Goal: Information Seeking & Learning: Learn about a topic

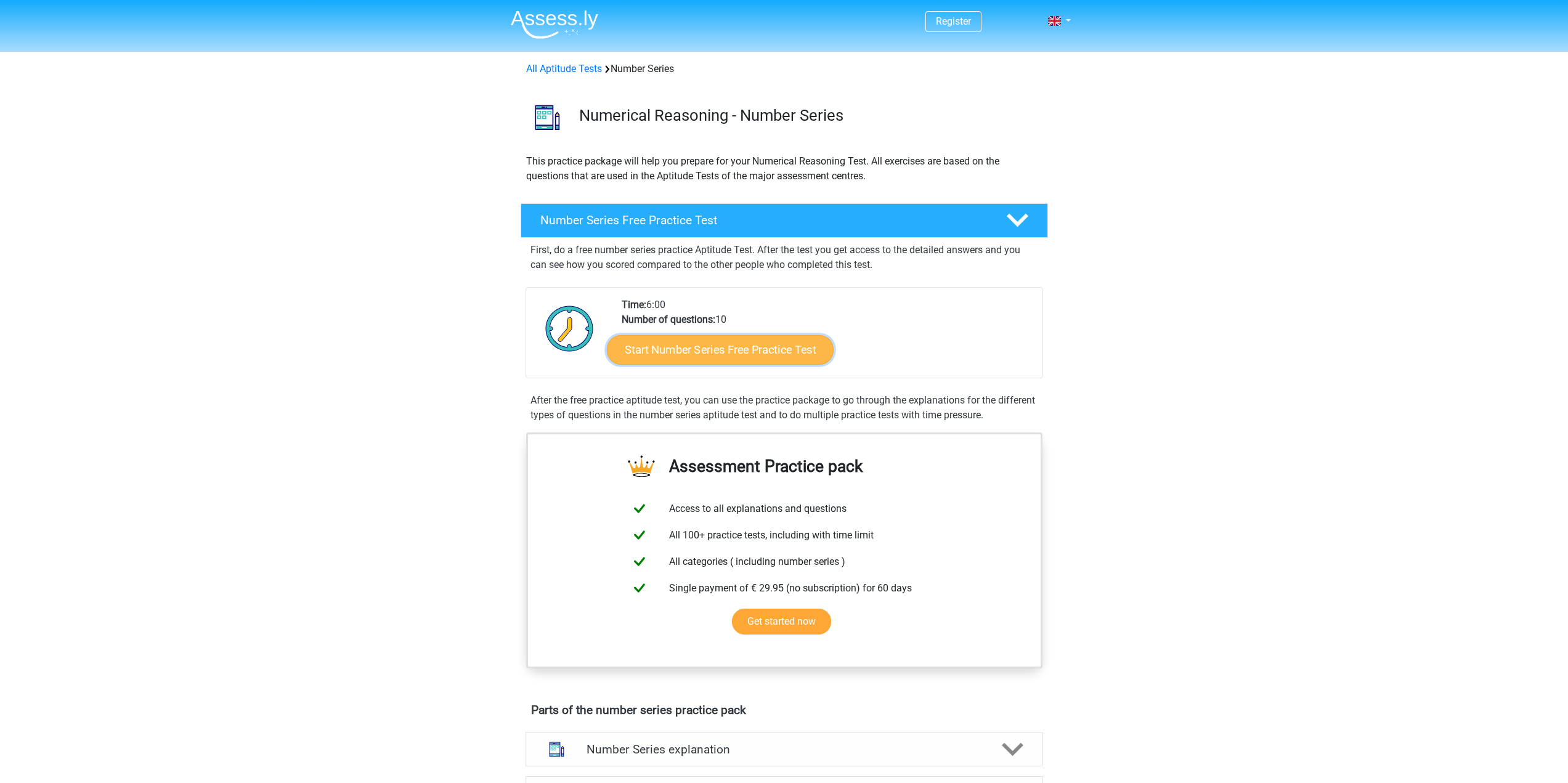
click at [686, 357] on link "Start Number Series Free Practice Test" at bounding box center [720, 350] width 227 height 30
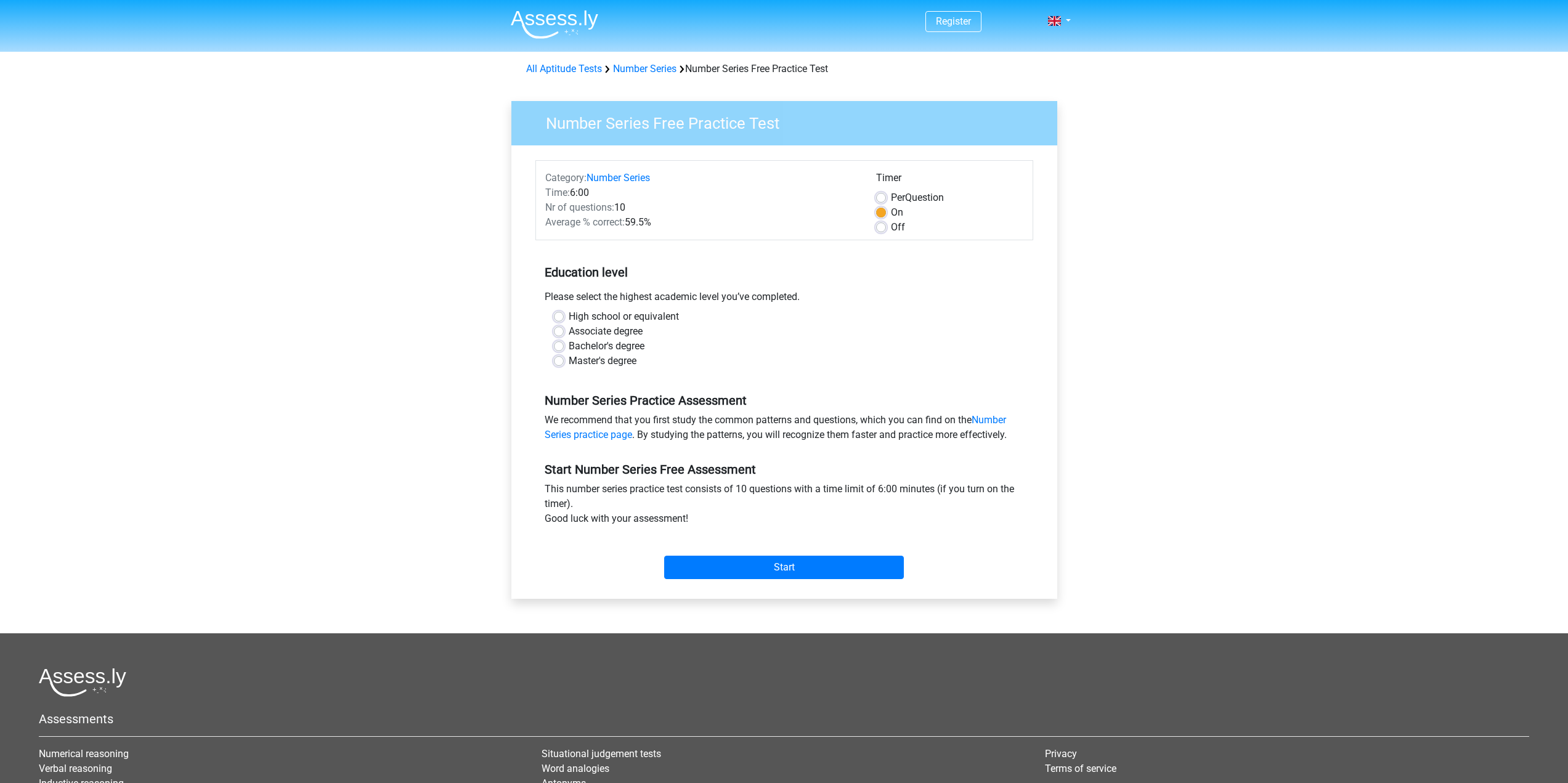
click at [592, 344] on label "Bachelor's degree" at bounding box center [606, 346] width 76 height 15
click at [564, 344] on input "Bachelor's degree" at bounding box center [558, 345] width 10 height 12
radio input "true"
click at [841, 579] on input "Start" at bounding box center [784, 567] width 240 height 23
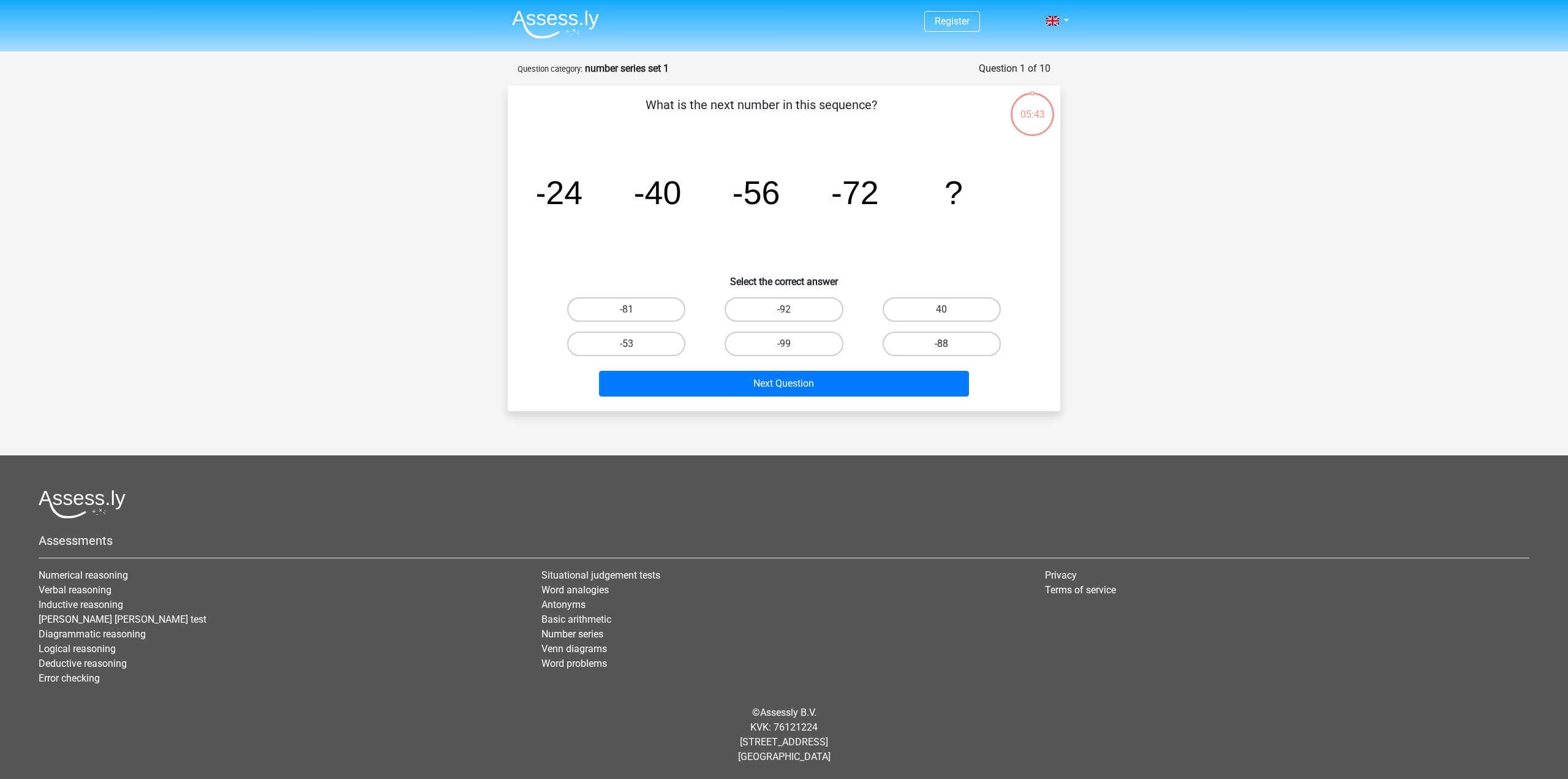
drag, startPoint x: 937, startPoint y: 338, endPoint x: 939, endPoint y: 345, distance: 7.3
click at [937, 338] on label "-88" at bounding box center [941, 344] width 118 height 24
click at [941, 344] on input "-88" at bounding box center [945, 348] width 8 height 8
radio input "true"
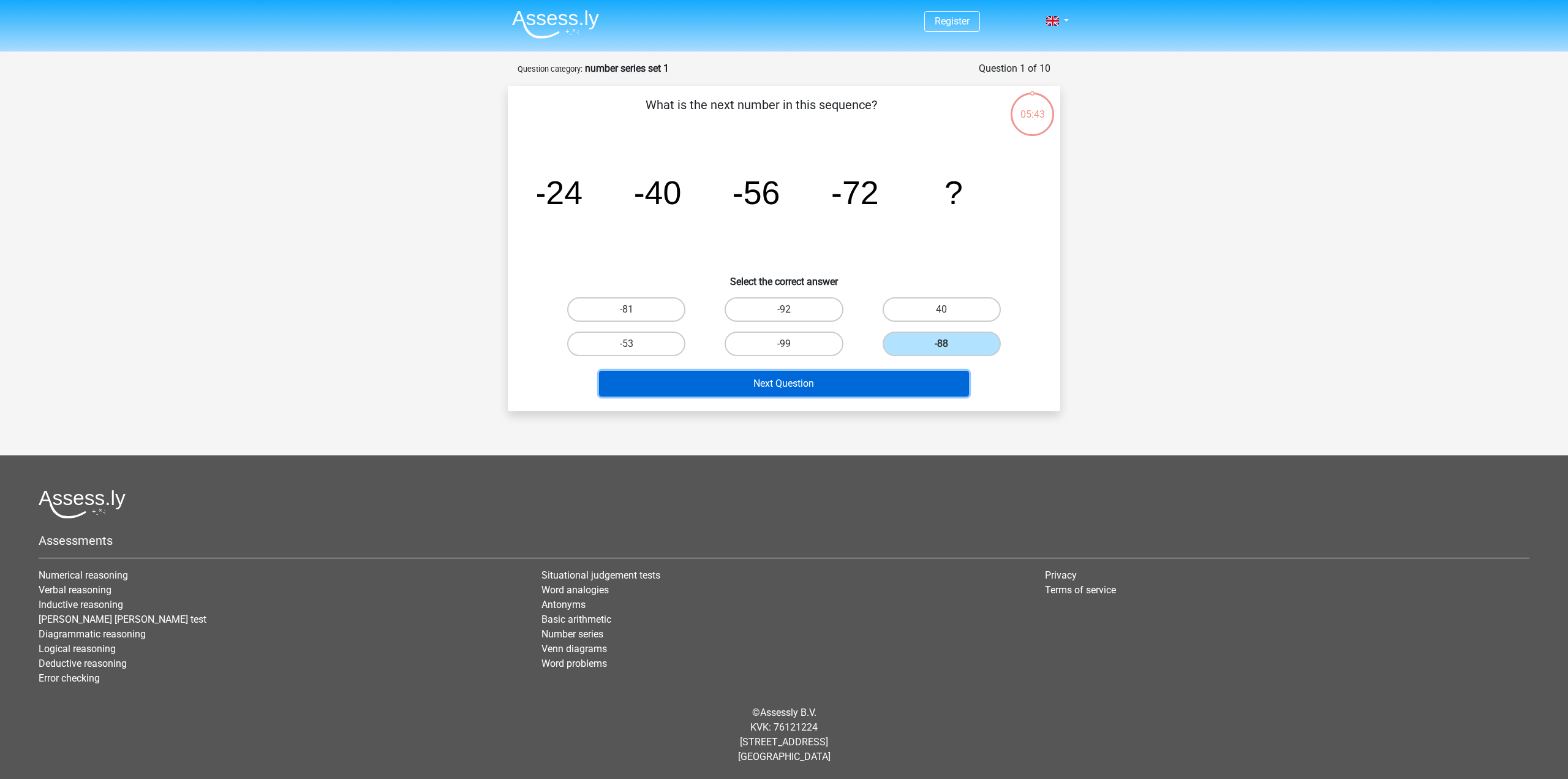
click at [941, 386] on button "Next Question" at bounding box center [784, 384] width 371 height 26
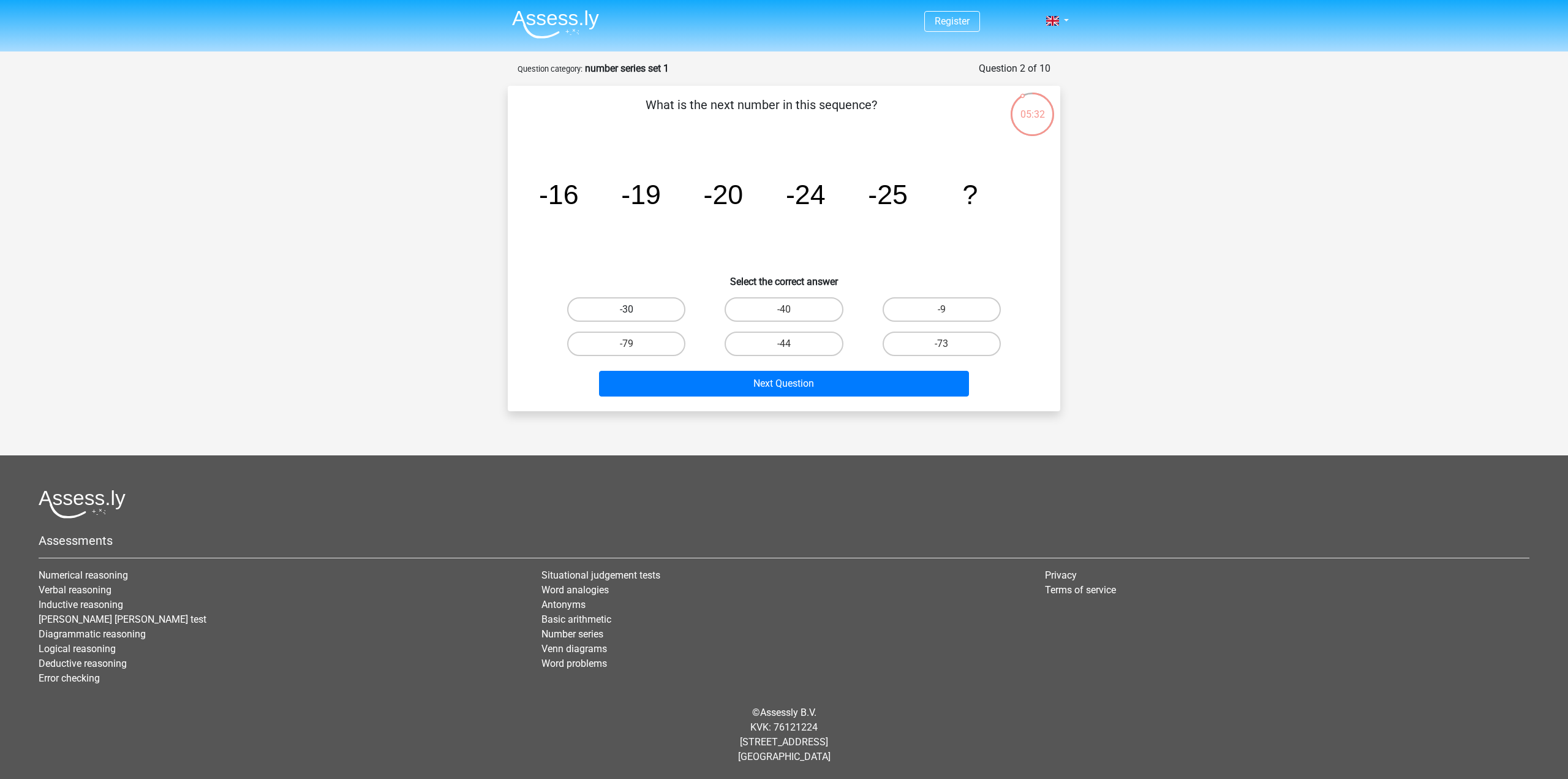
click at [661, 309] on label "-30" at bounding box center [626, 309] width 118 height 24
click at [635, 309] on input "-30" at bounding box center [631, 313] width 8 height 8
radio input "true"
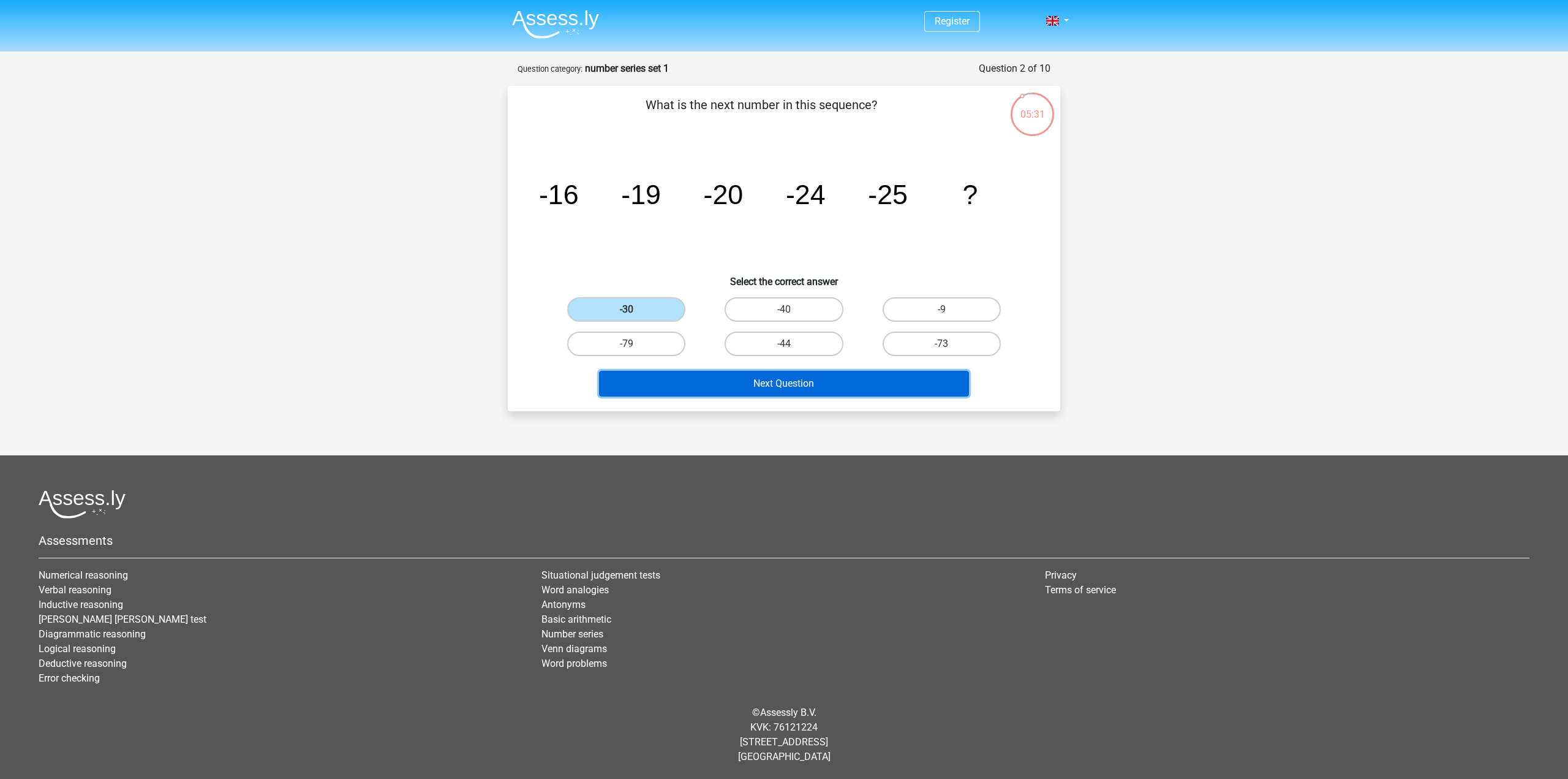
click at [803, 395] on button "Next Question" at bounding box center [784, 384] width 371 height 26
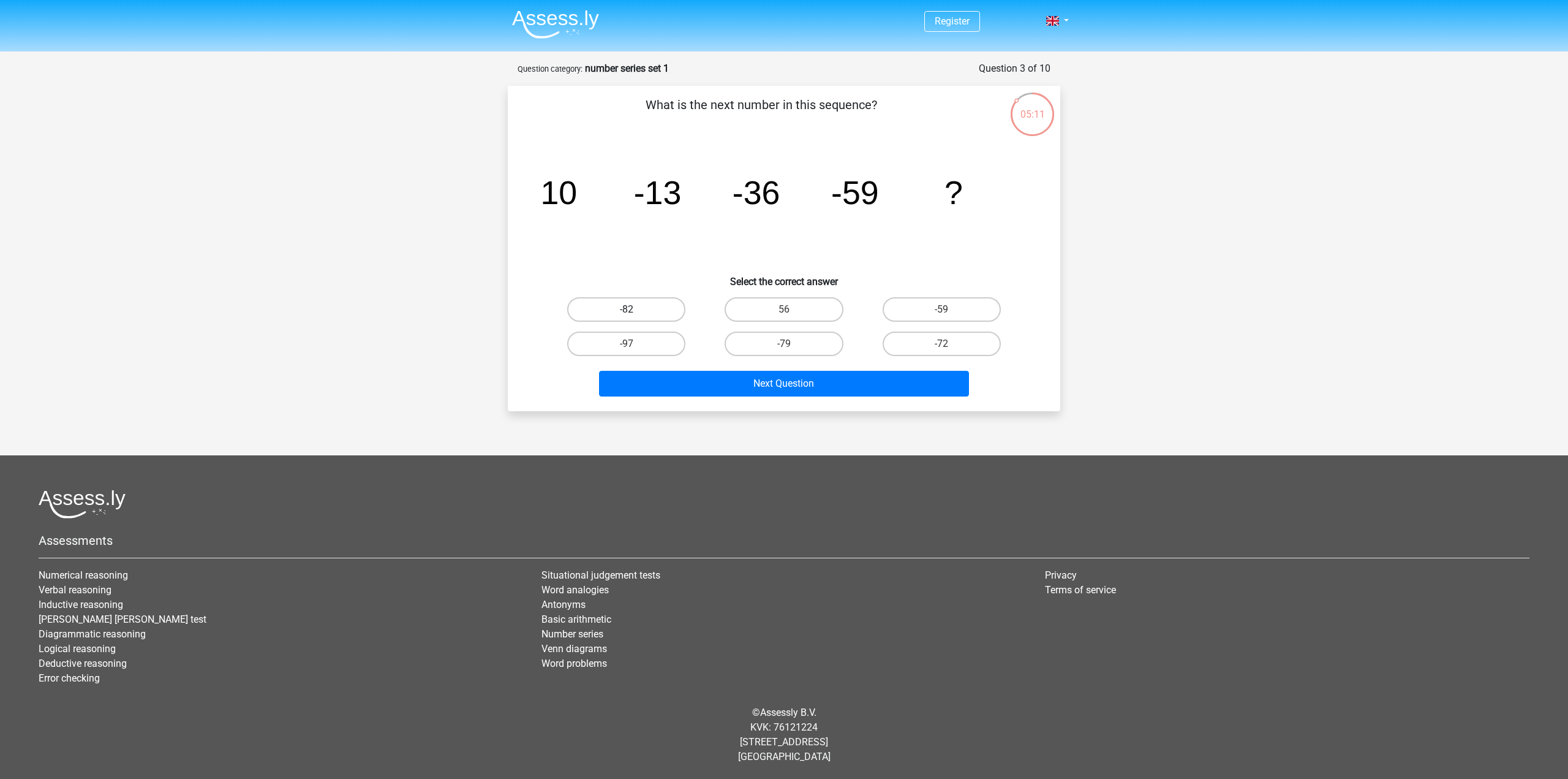
click at [667, 313] on label "-82" at bounding box center [626, 309] width 118 height 24
click at [635, 313] on input "-82" at bounding box center [631, 313] width 8 height 8
radio input "true"
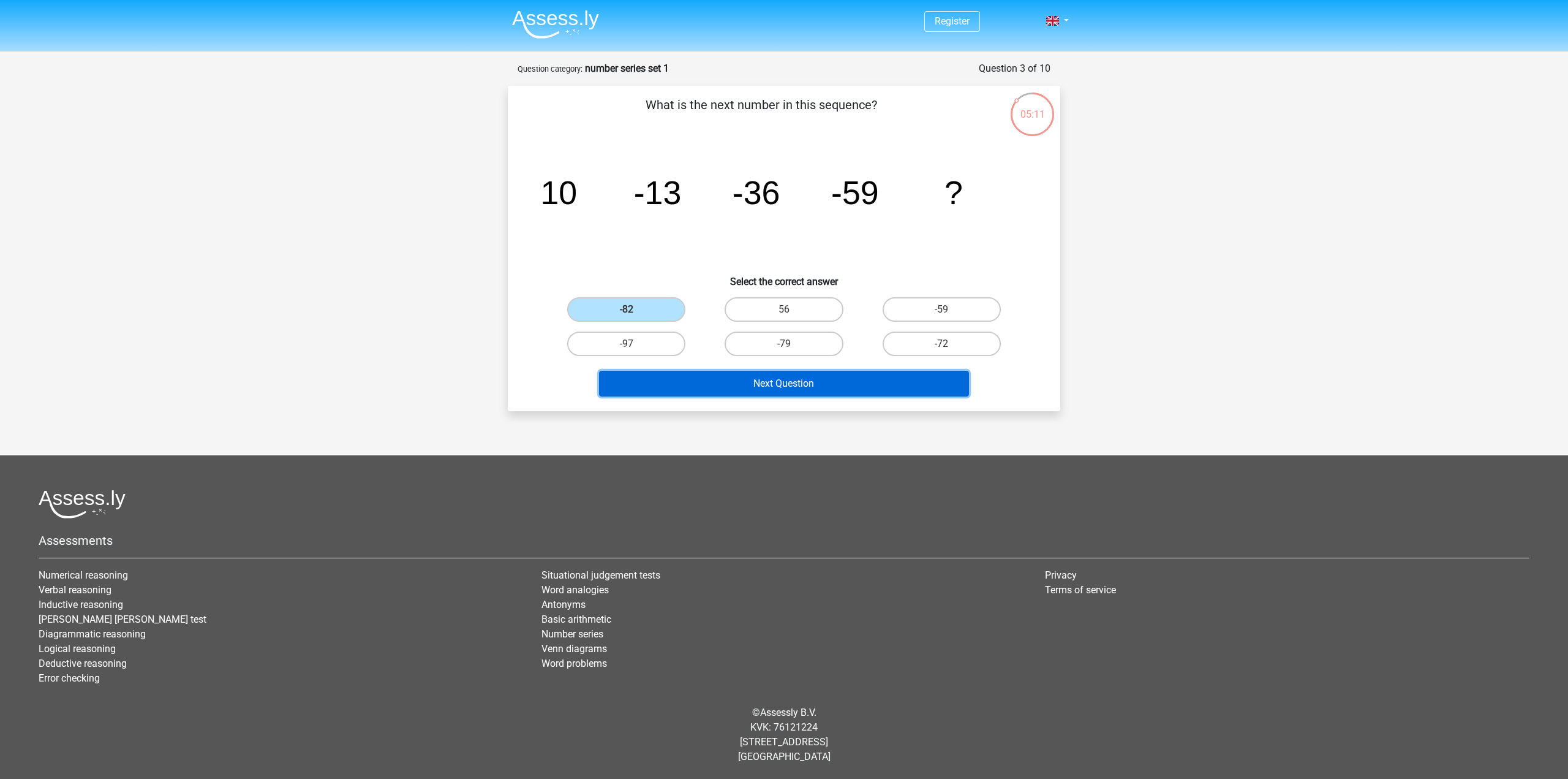
drag, startPoint x: 840, startPoint y: 386, endPoint x: 841, endPoint y: 374, distance: 12.0
click at [840, 385] on button "Next Question" at bounding box center [784, 384] width 371 height 26
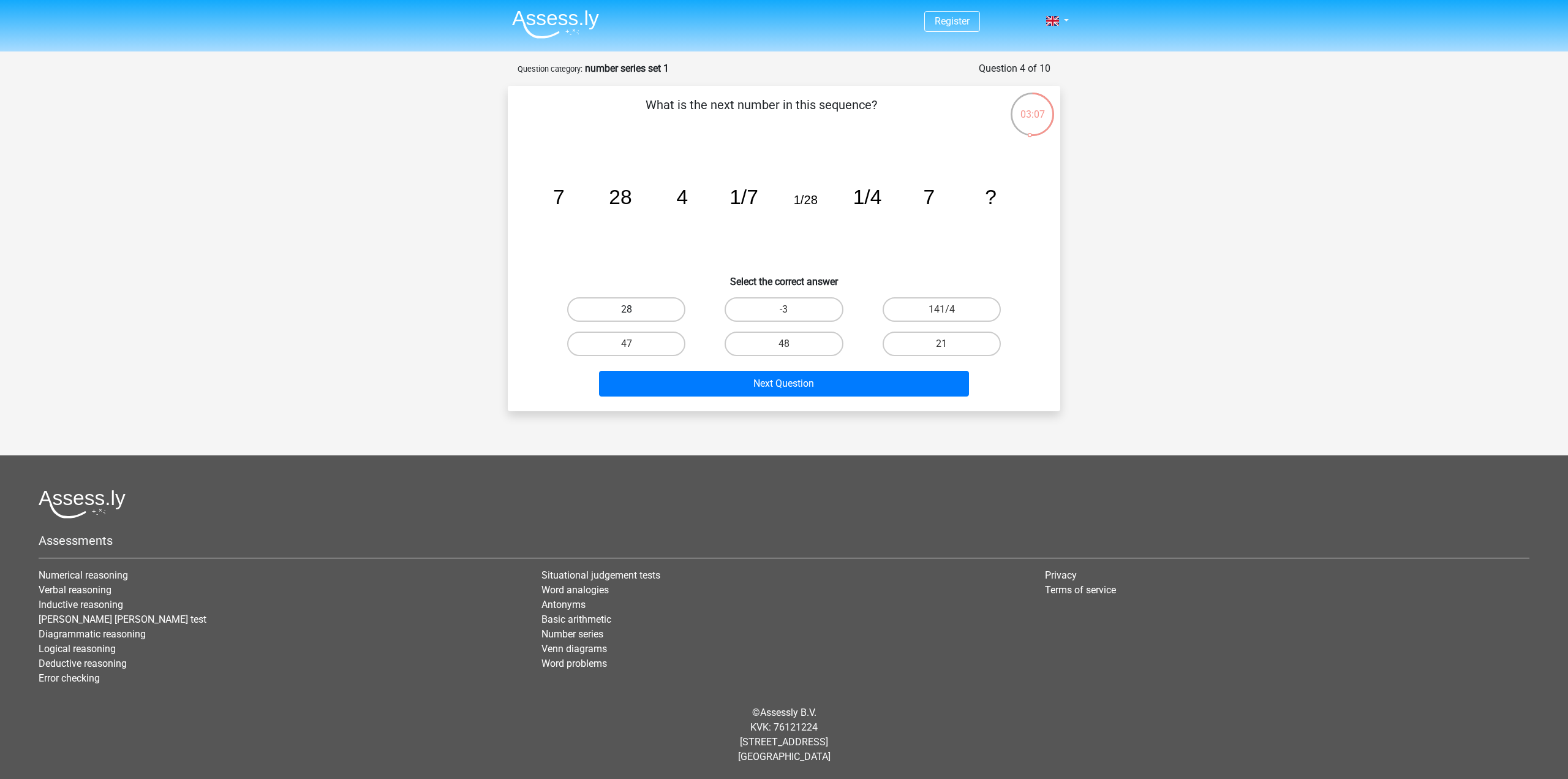
click at [601, 302] on label "28" at bounding box center [626, 309] width 118 height 24
click at [627, 309] on input "28" at bounding box center [631, 313] width 8 height 8
radio input "true"
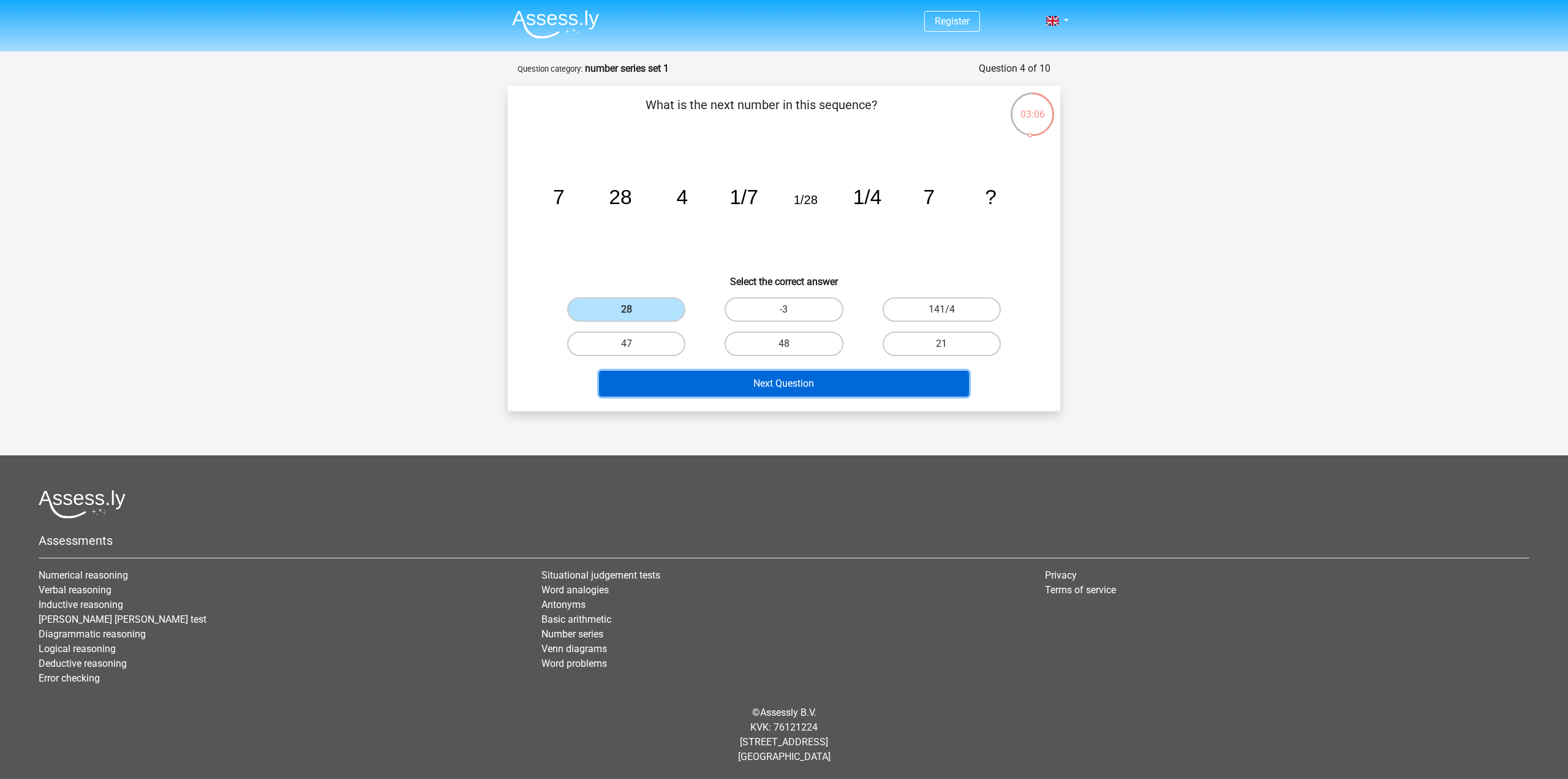
click at [766, 375] on button "Next Question" at bounding box center [784, 384] width 371 height 26
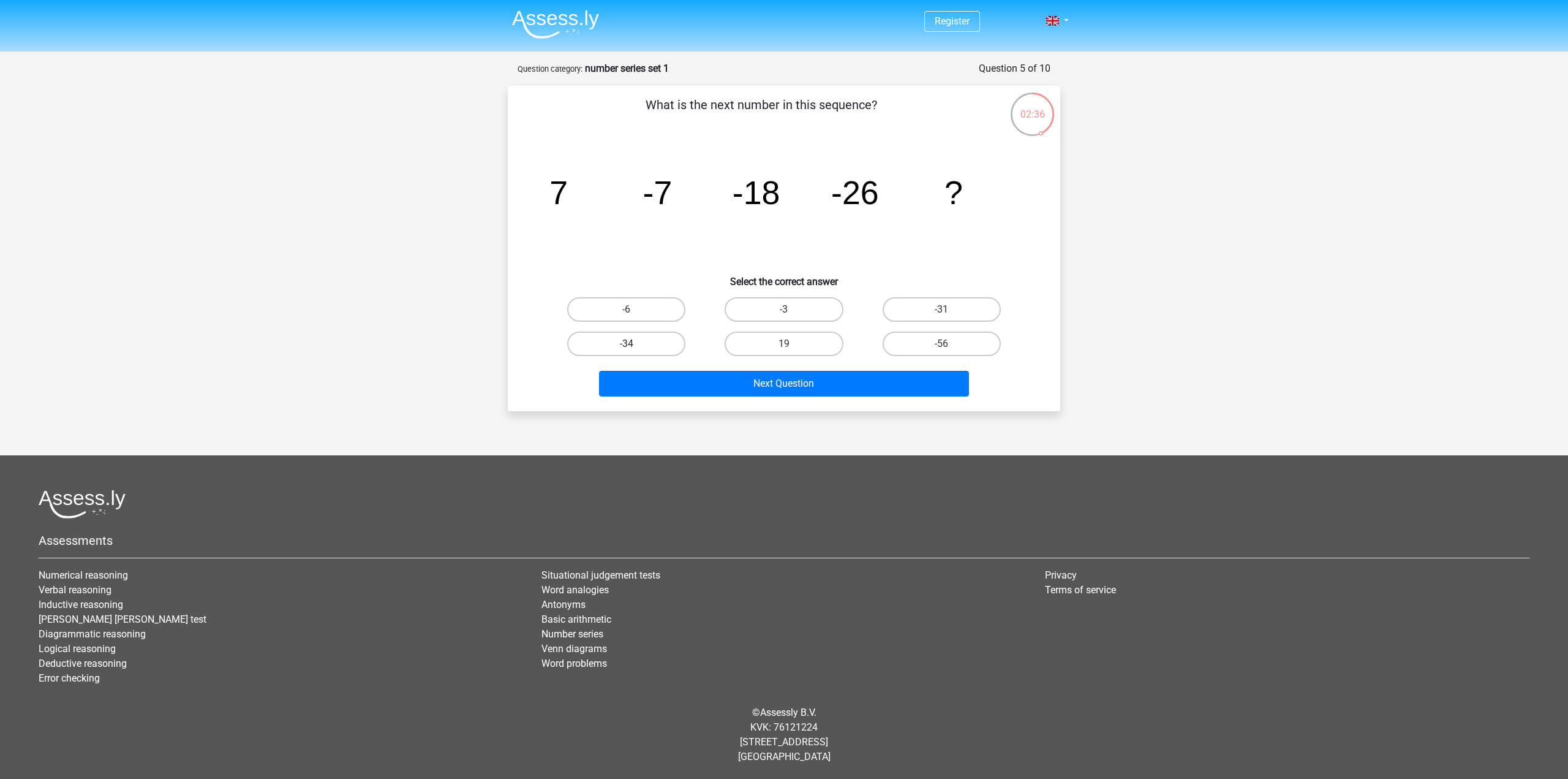
click at [598, 341] on label "-34" at bounding box center [626, 344] width 118 height 24
click at [627, 344] on input "-34" at bounding box center [631, 348] width 8 height 8
radio input "true"
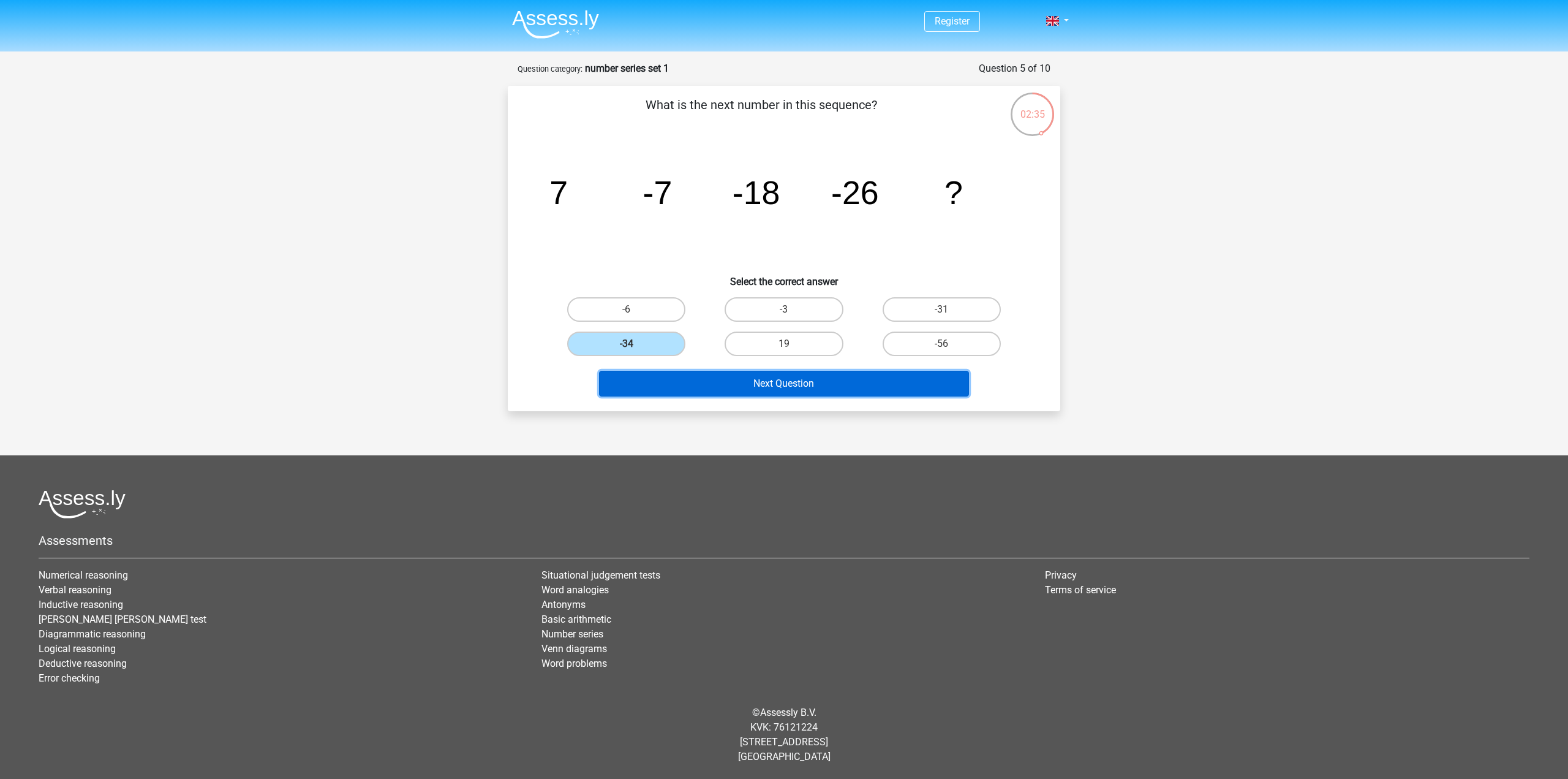
click at [804, 383] on button "Next Question" at bounding box center [784, 384] width 371 height 26
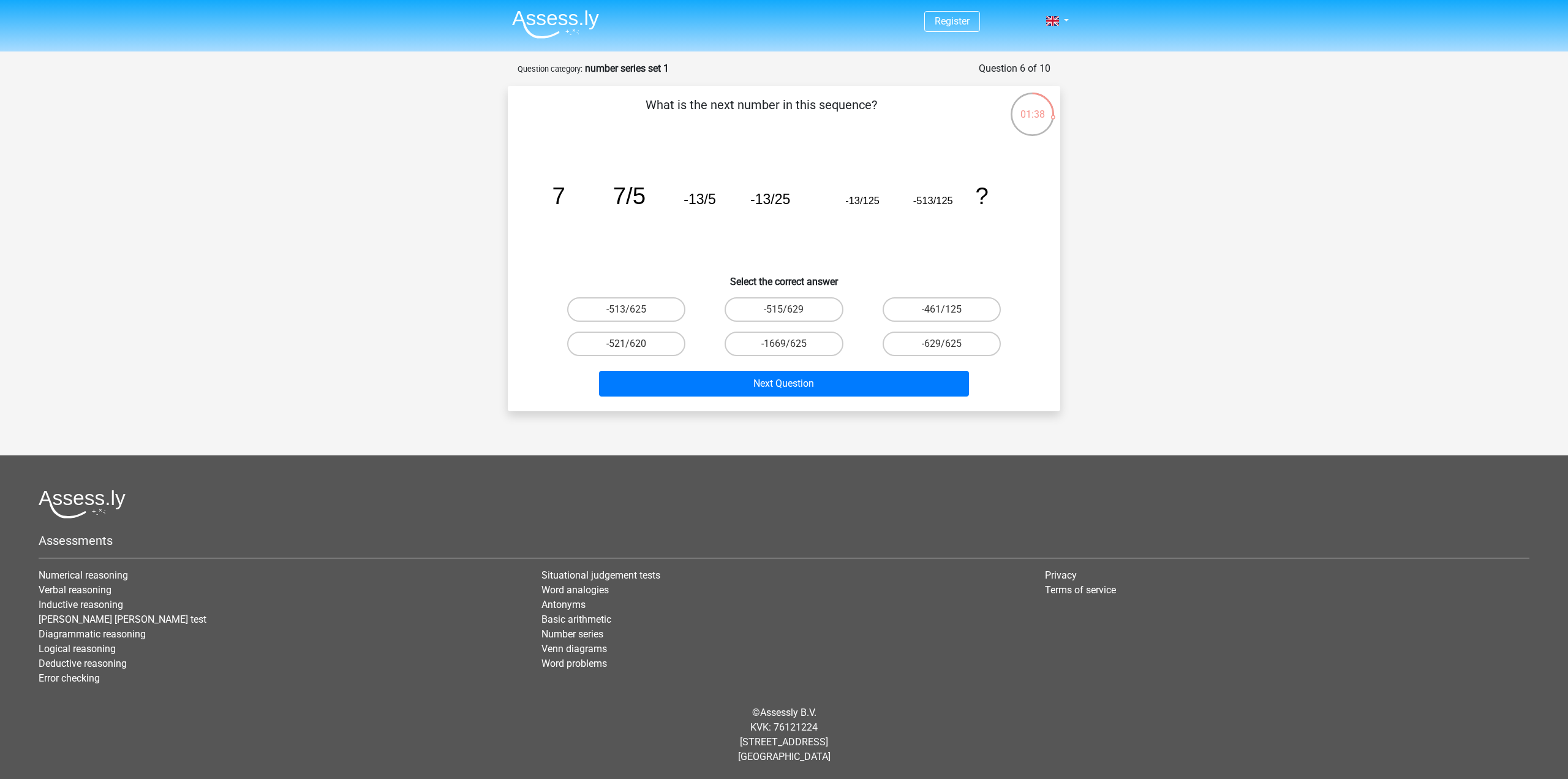
click at [733, 220] on icon "image/svg+xml 7 7/5 -13/5 -13/25 -13/125 -513/125 ?" at bounding box center [784, 203] width 494 height 124
click at [800, 341] on label "-1669/625" at bounding box center [783, 344] width 118 height 24
click at [792, 344] on input "-1669/625" at bounding box center [788, 348] width 8 height 8
radio input "true"
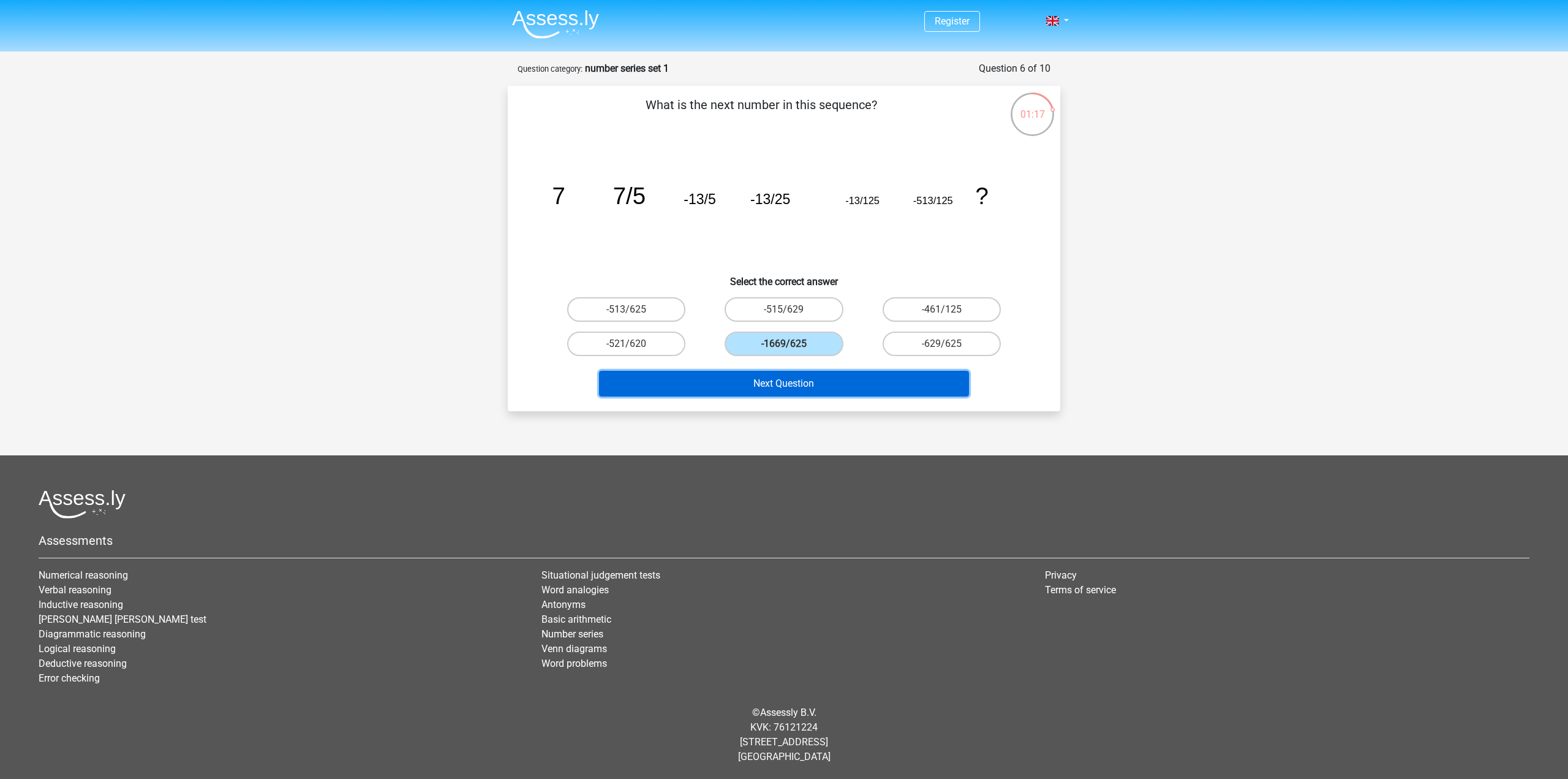
click at [803, 380] on button "Next Question" at bounding box center [784, 384] width 371 height 26
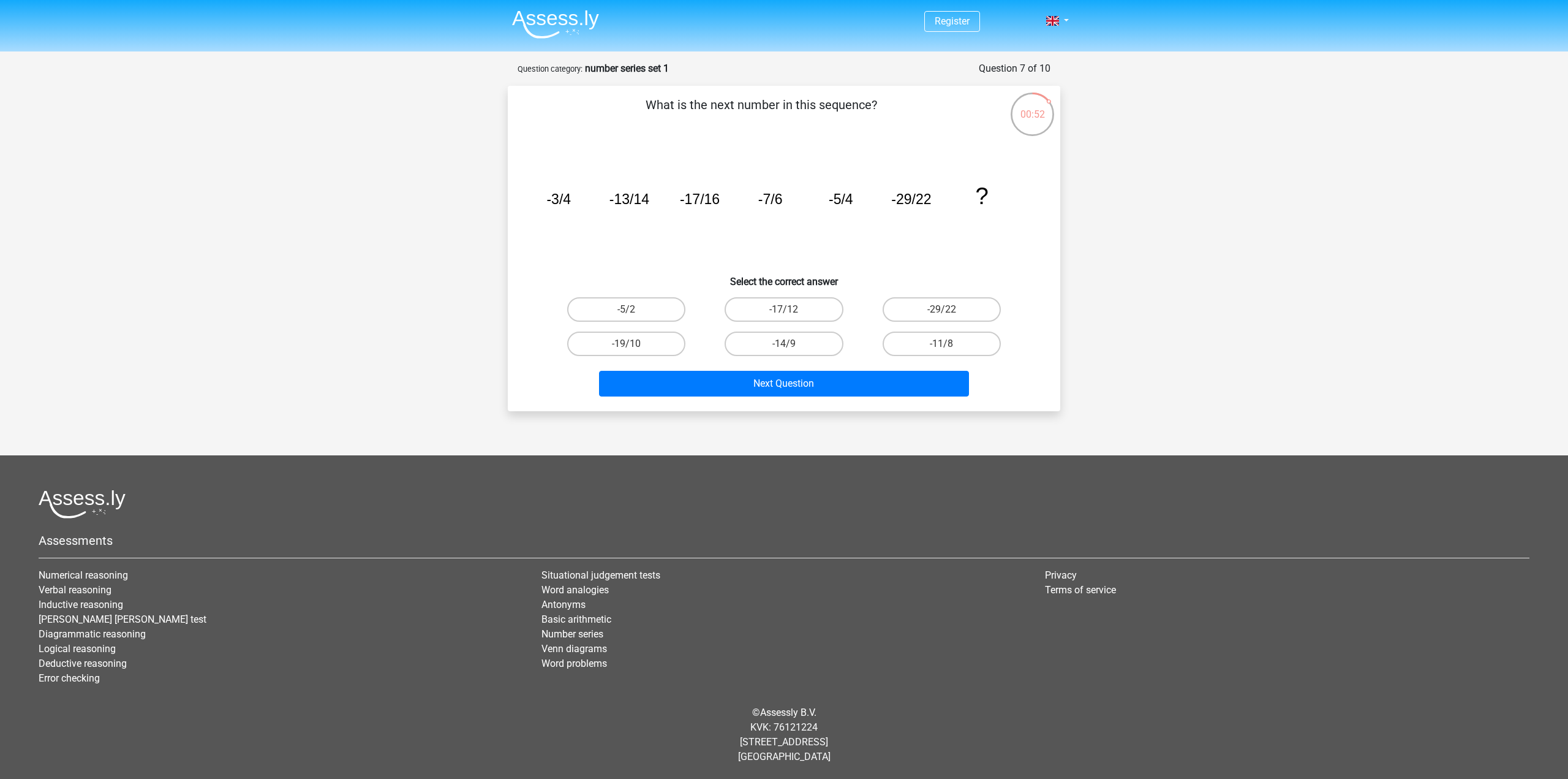
click at [571, 199] on tspan "-13/14" at bounding box center [558, 199] width 24 height 16
drag, startPoint x: 610, startPoint y: 197, endPoint x: 653, endPoint y: 197, distance: 43.0
click at [653, 197] on icon "image/svg+xml -3/4 -13/14 -17/16 -7/6 -5/4 -29/22 ?" at bounding box center [784, 203] width 494 height 124
click at [571, 200] on tspan "-17/16" at bounding box center [558, 199] width 24 height 16
drag, startPoint x: 676, startPoint y: 201, endPoint x: 734, endPoint y: 199, distance: 58.0
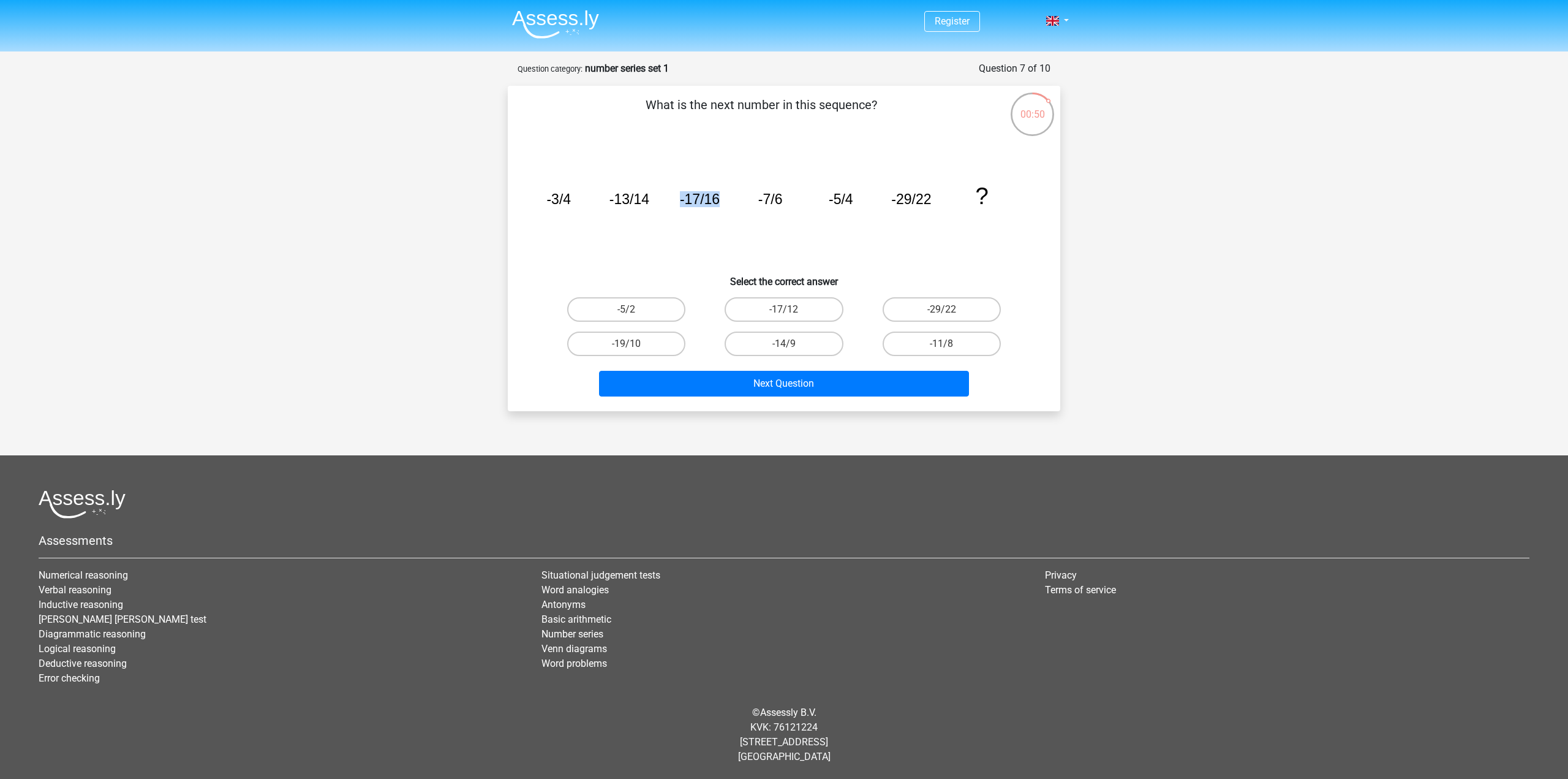
click at [734, 199] on icon "image/svg+xml -3/4 -13/14 -17/16 -7/6 -5/4 -29/22 ?" at bounding box center [784, 203] width 494 height 124
click at [736, 199] on icon "image/svg+xml -3/4 -13/14 -17/16 -7/6 -5/4 -29/22 ?" at bounding box center [784, 203] width 494 height 124
drag, startPoint x: 754, startPoint y: 202, endPoint x: 794, endPoint y: 201, distance: 40.0
click at [794, 201] on icon "image/svg+xml -3/4 -13/14 -17/16 -7/6 -5/4 -29/22 ?" at bounding box center [784, 203] width 494 height 124
click at [970, 350] on label "-11/8" at bounding box center [941, 344] width 118 height 24
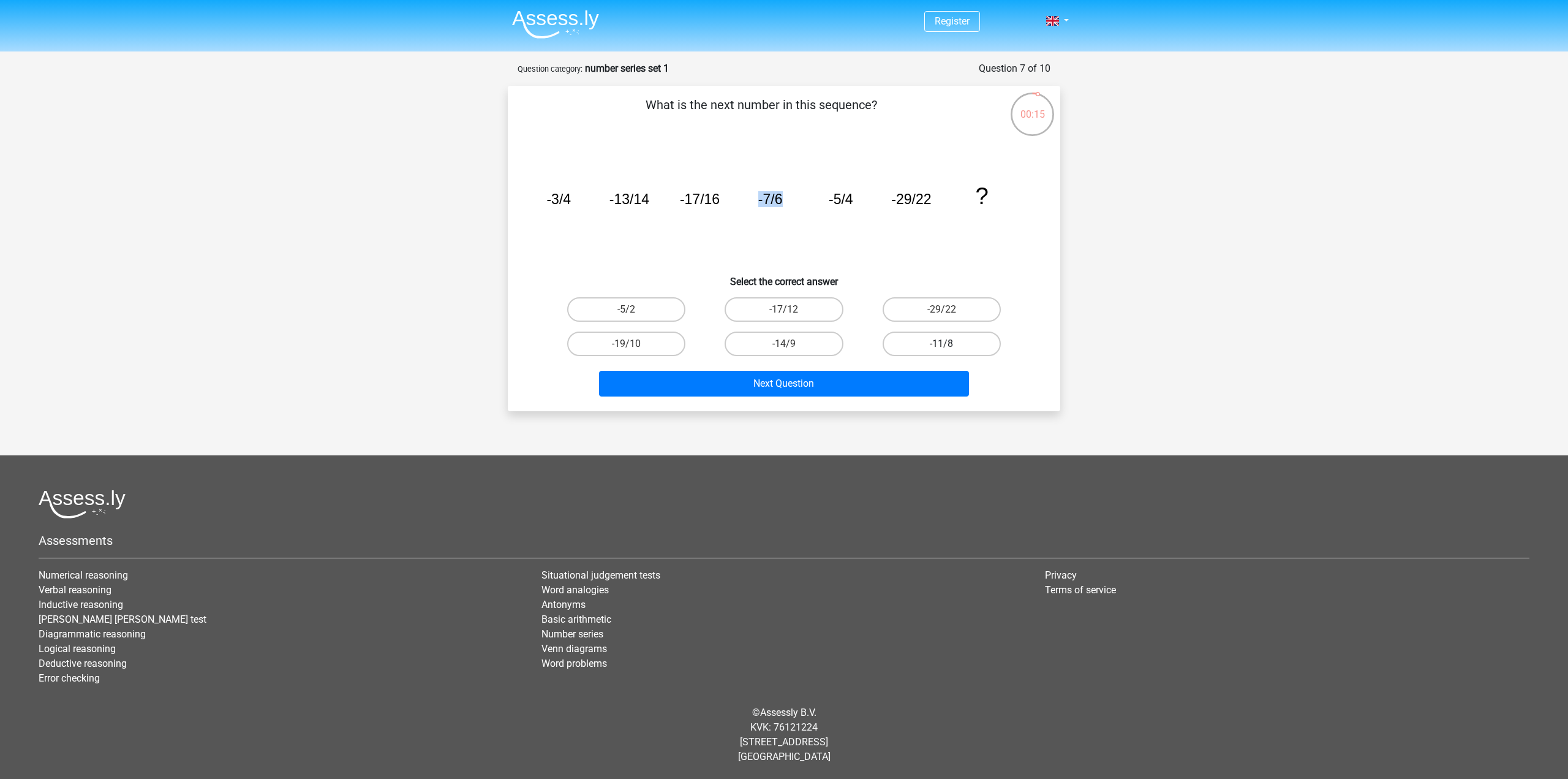
click at [949, 350] on input "-11/8" at bounding box center [945, 348] width 8 height 8
radio input "true"
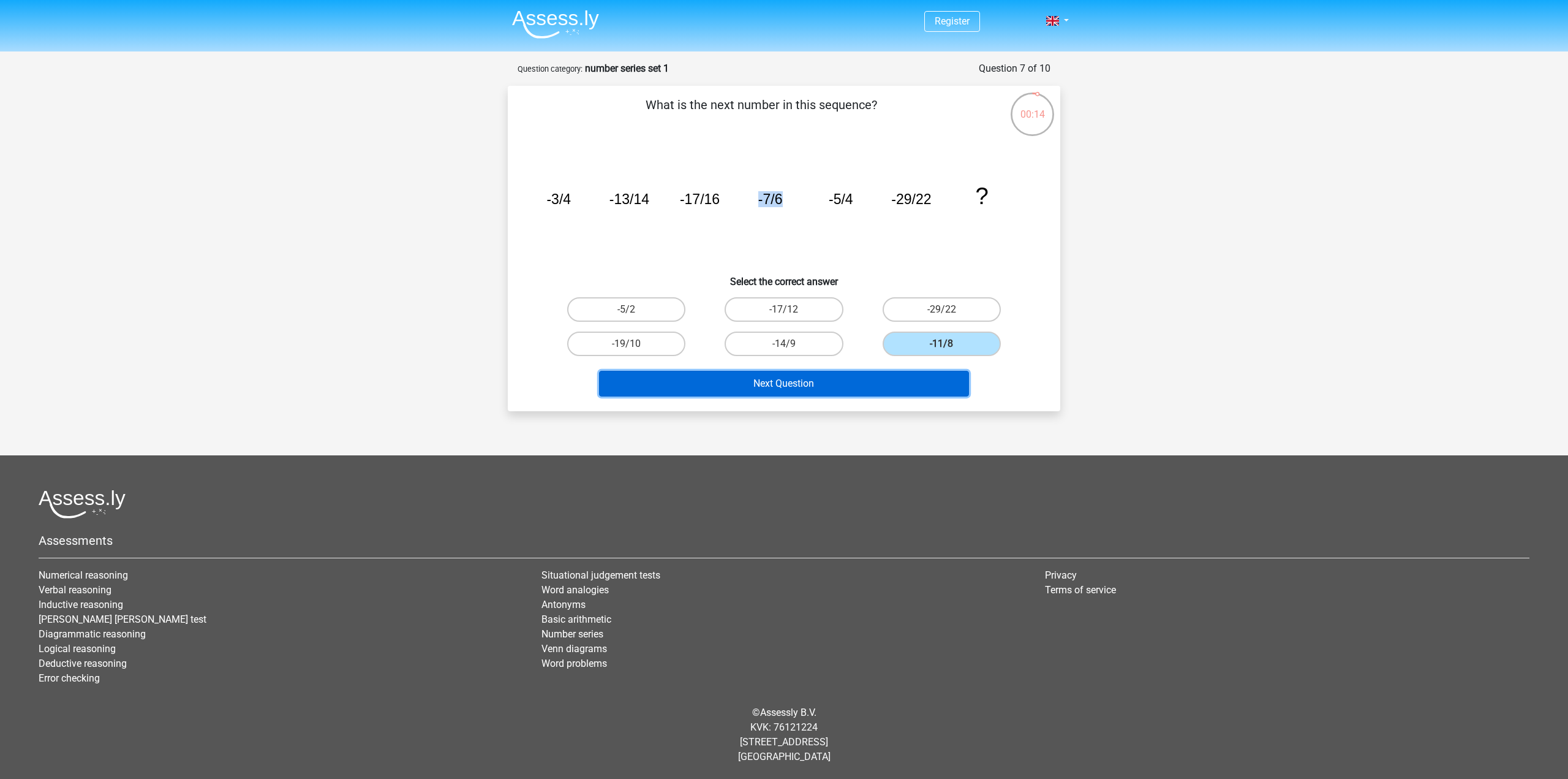
click at [947, 393] on button "Next Question" at bounding box center [784, 384] width 371 height 26
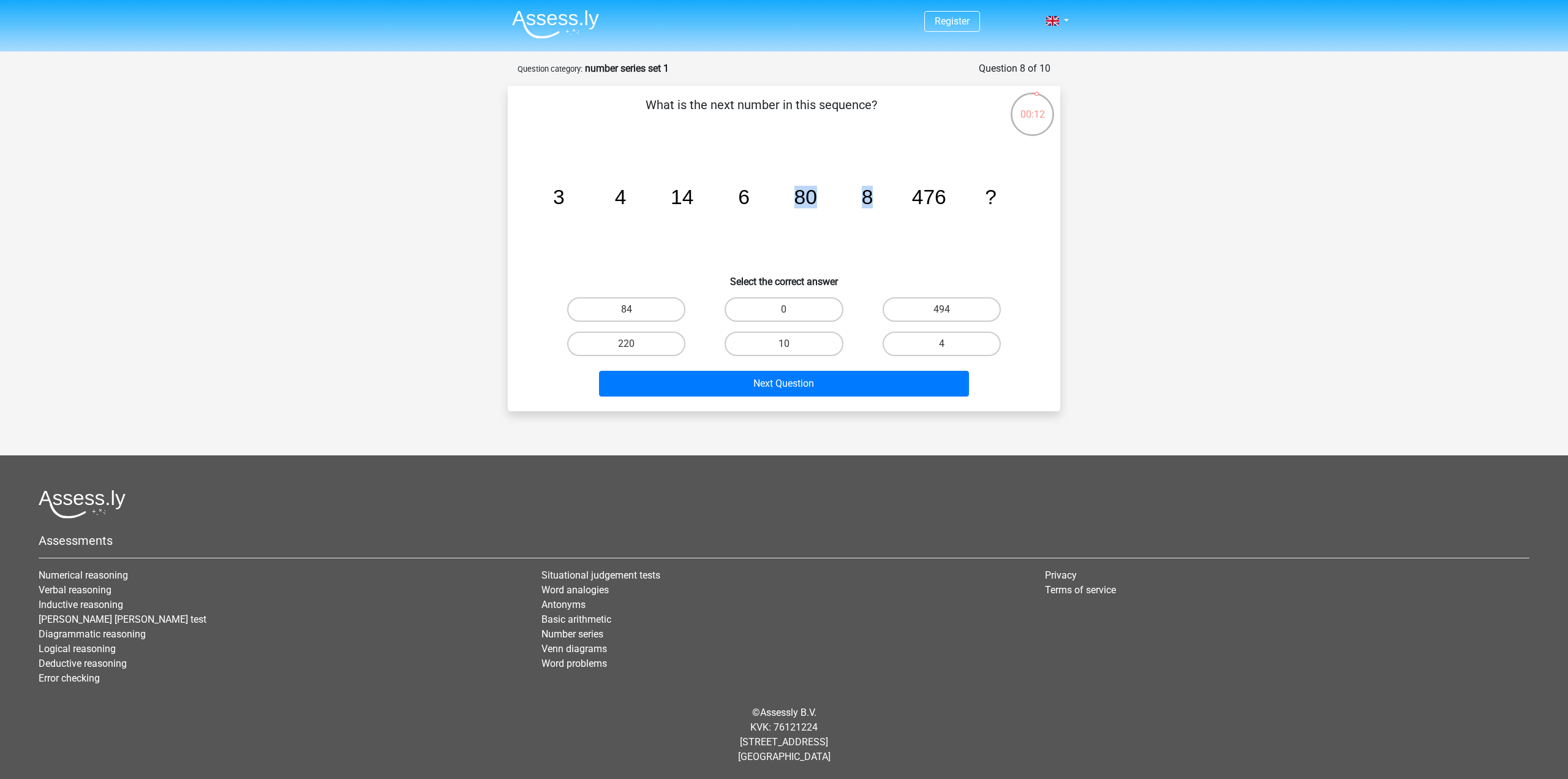
drag, startPoint x: 798, startPoint y: 188, endPoint x: 952, endPoint y: 194, distance: 154.1
click at [931, 192] on g "3 4 14 6 80 8 476 ?" at bounding box center [775, 197] width 444 height 23
click at [607, 214] on icon "image/svg+xml 3 4 14 6 80 8 476 ?" at bounding box center [784, 203] width 494 height 124
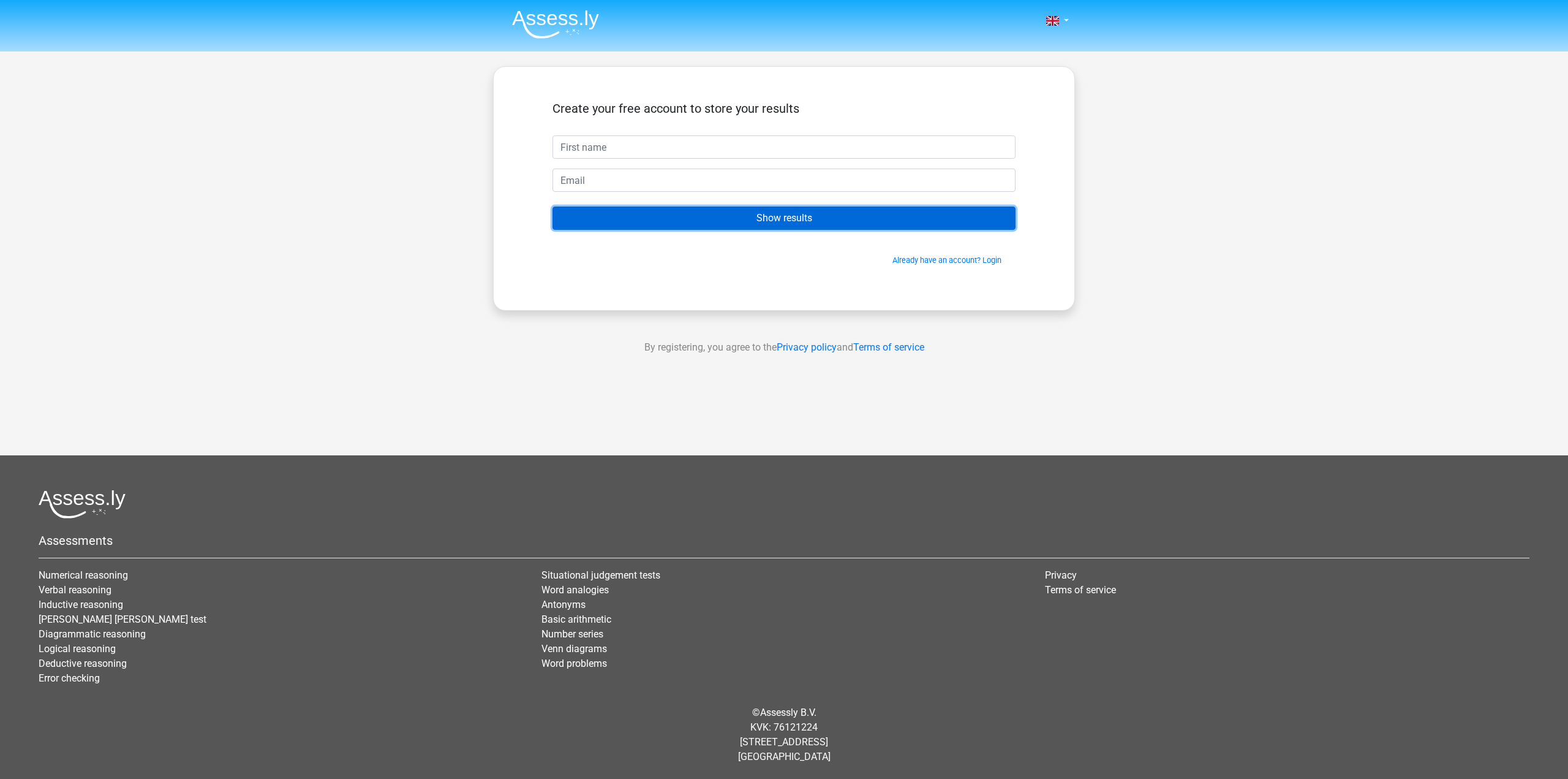
click at [827, 212] on input "Show results" at bounding box center [784, 218] width 463 height 23
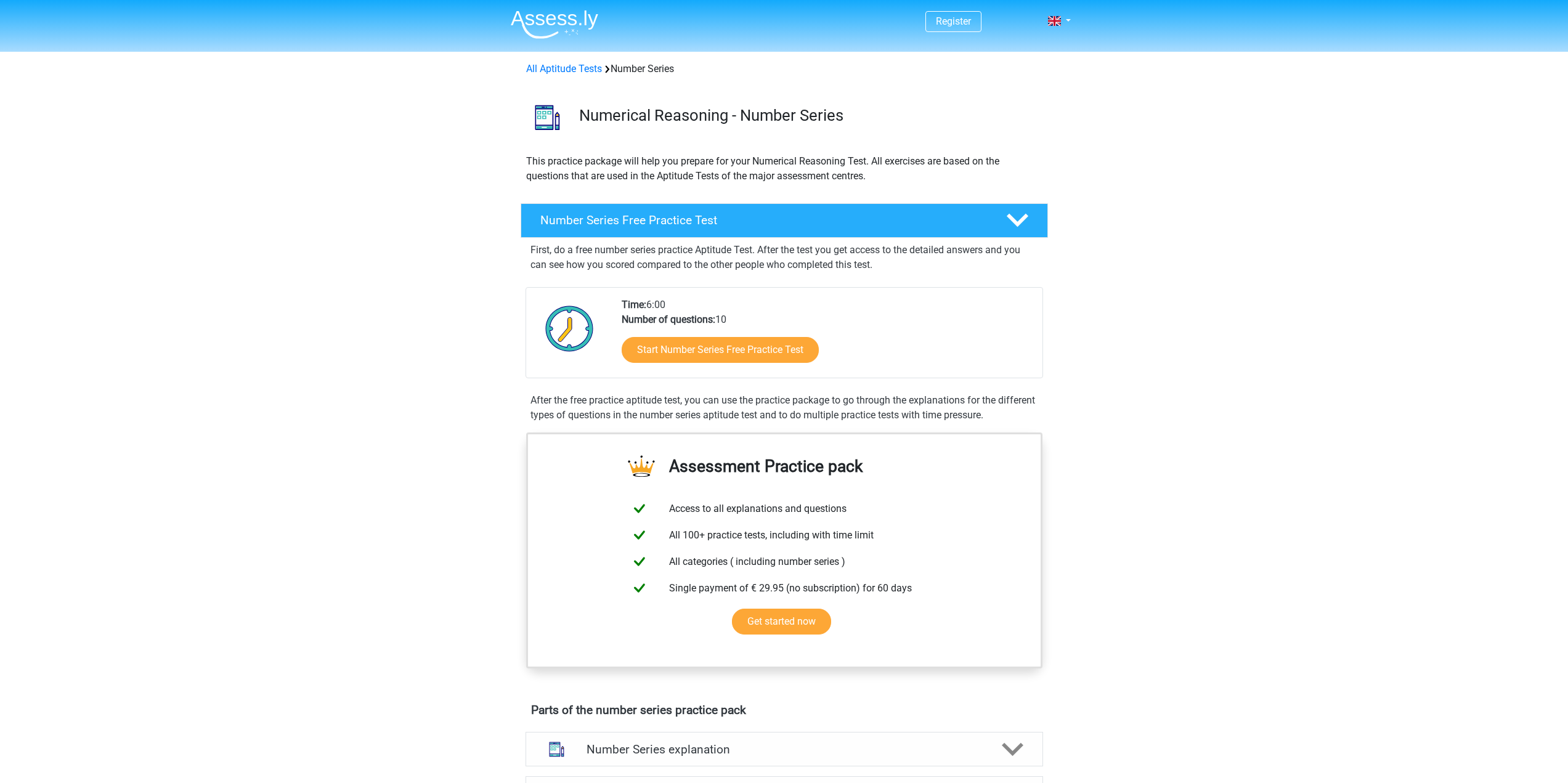
click at [1102, 365] on div "Register Nederlands English" at bounding box center [784, 782] width 1568 height 1564
